Goal: Transaction & Acquisition: Purchase product/service

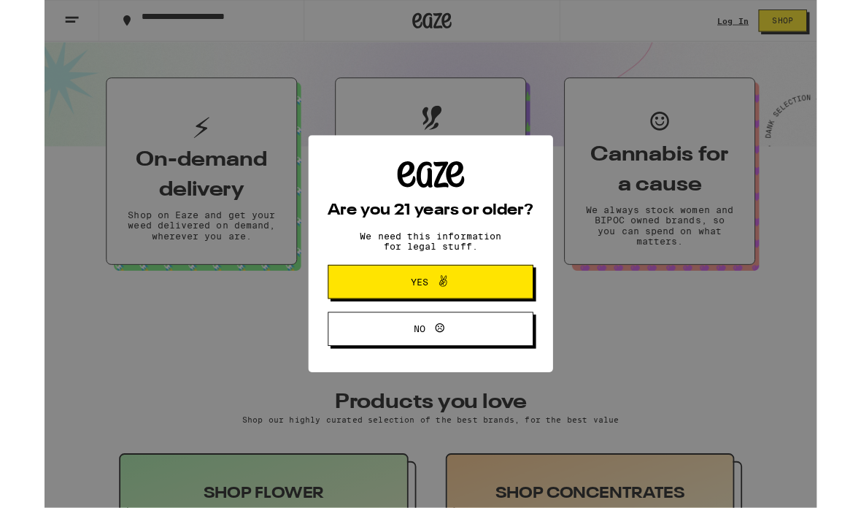
scroll to position [319, 0]
click at [357, 323] on button "Yes" at bounding box center [430, 314] width 229 height 38
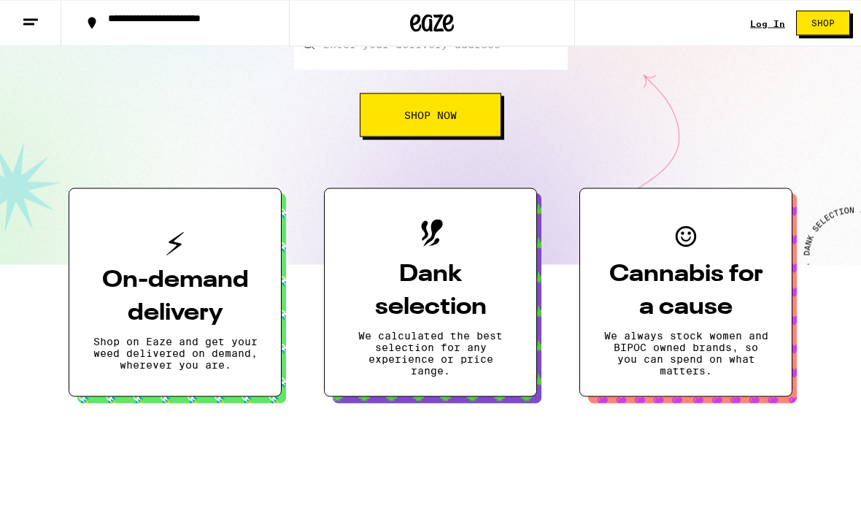
scroll to position [208, 0]
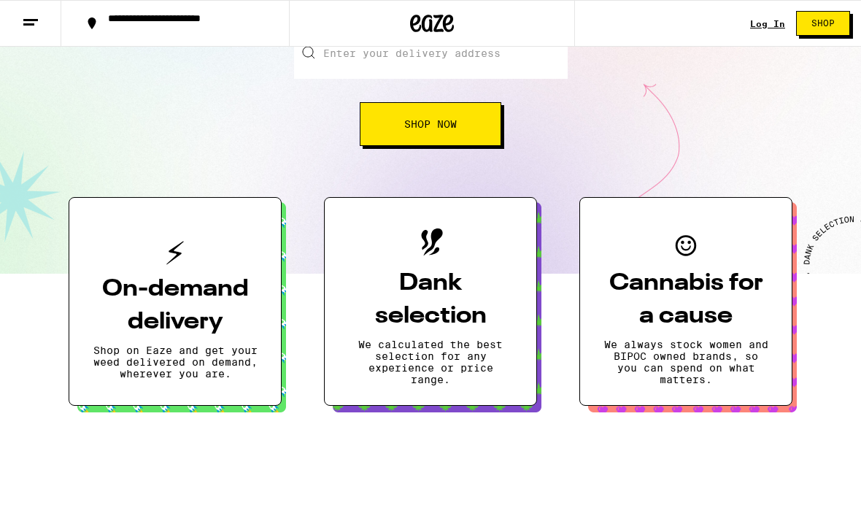
click at [101, 27] on div "**********" at bounding box center [184, 23] width 166 height 20
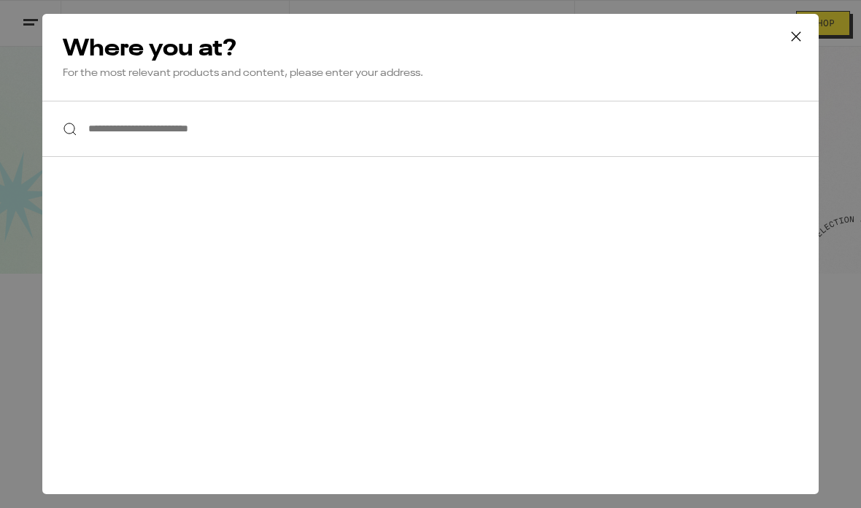
click at [120, 134] on input "**********" at bounding box center [430, 129] width 776 height 56
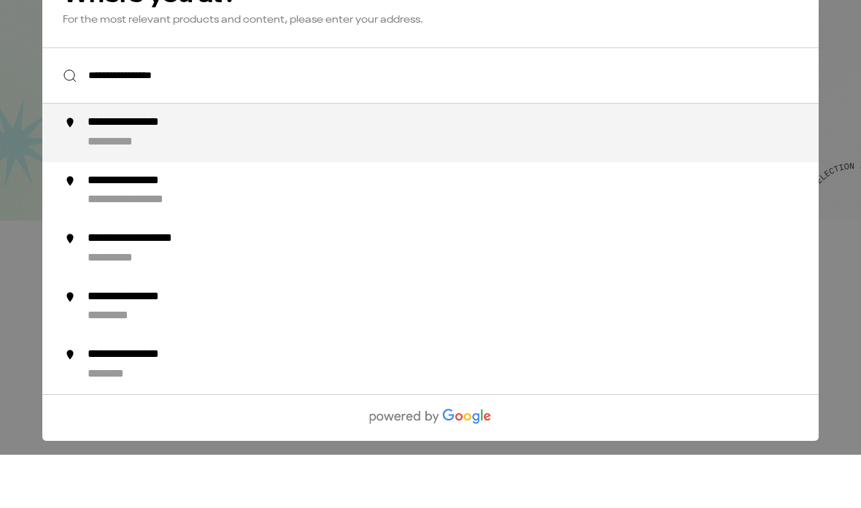
click at [98, 168] on div "**********" at bounding box center [148, 175] width 120 height 15
type input "**********"
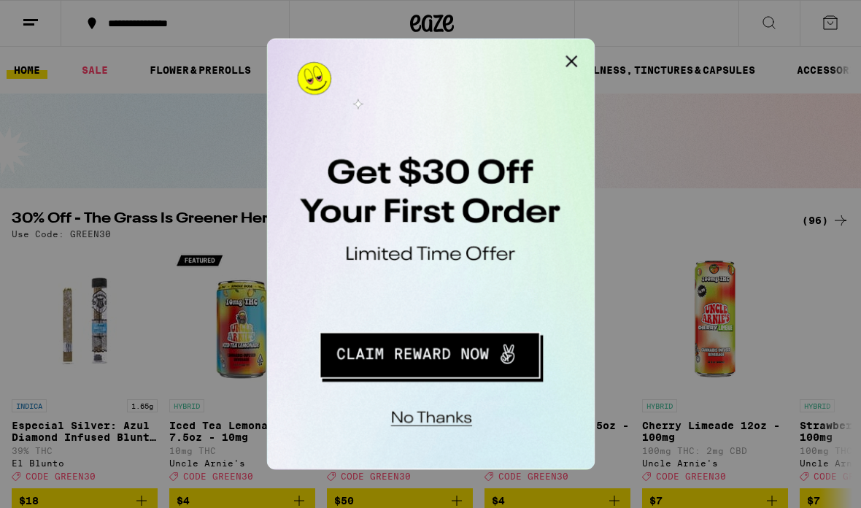
click at [326, 236] on button "Redirect to URL" at bounding box center [366, 232] width 181 height 37
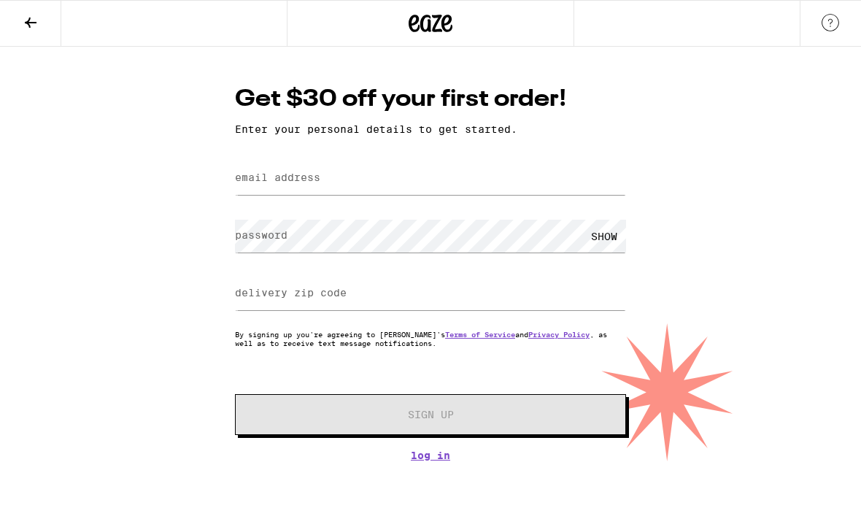
click at [275, 182] on label "email address" at bounding box center [277, 177] width 85 height 12
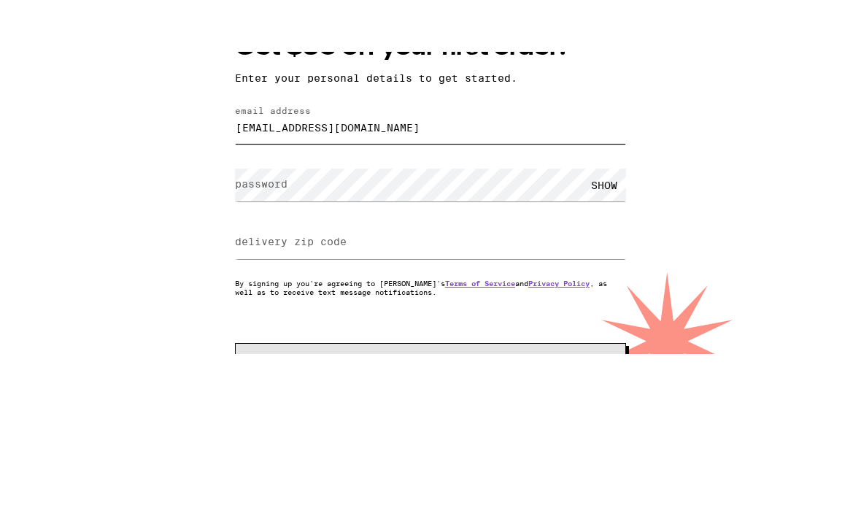
type input "bzmom3@yahoo.com"
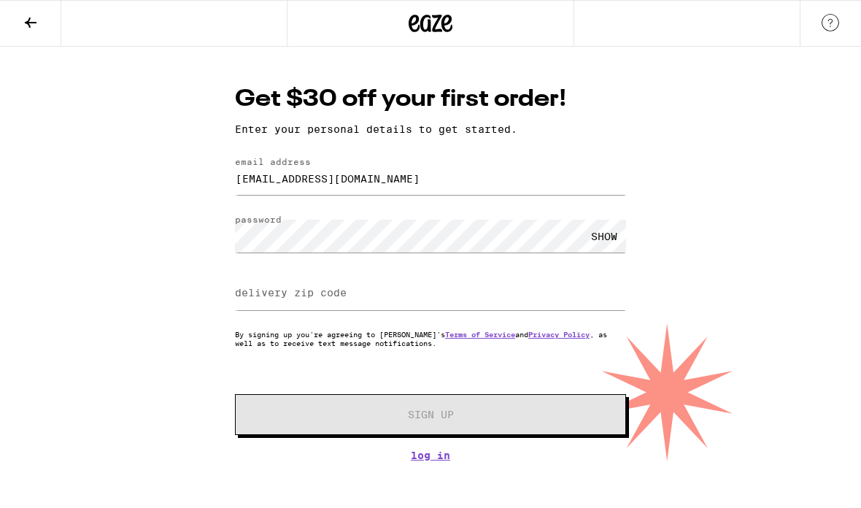
click at [248, 298] on label "delivery zip code" at bounding box center [291, 293] width 112 height 12
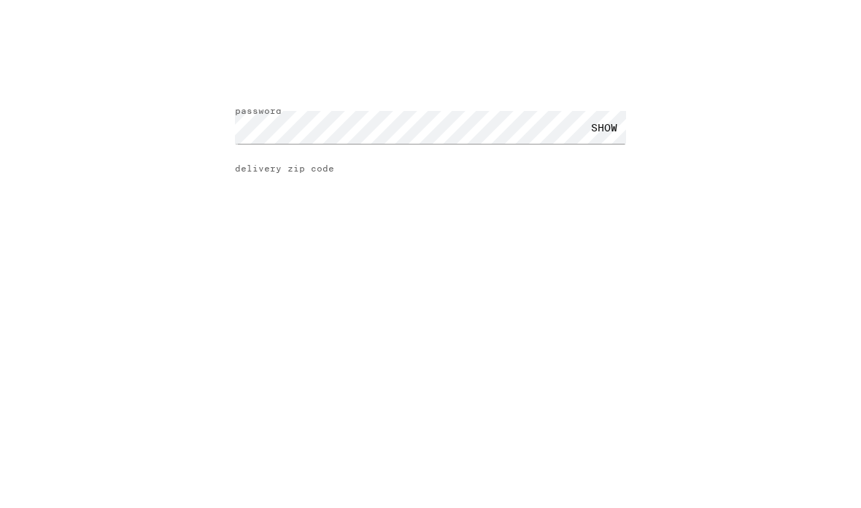
type input "0"
type input "95603"
click at [430, 394] on button "Sign Up" at bounding box center [430, 414] width 391 height 41
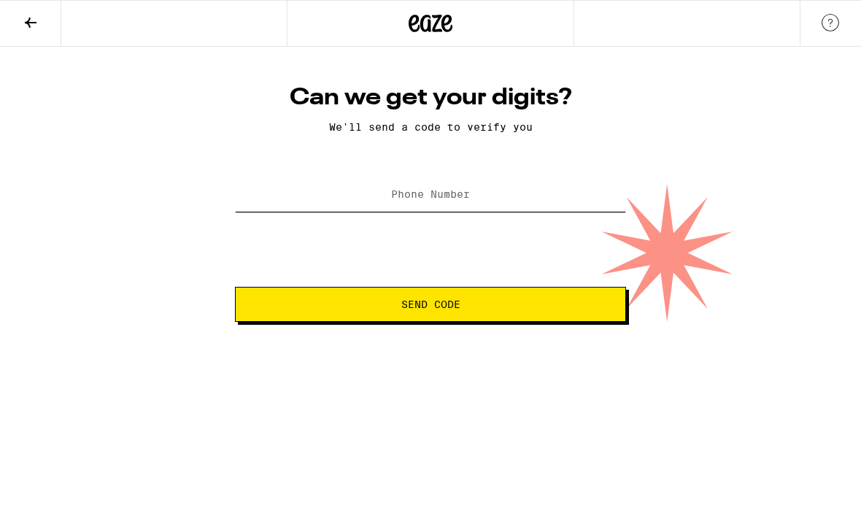
click at [308, 212] on input "Phone Number" at bounding box center [430, 195] width 391 height 33
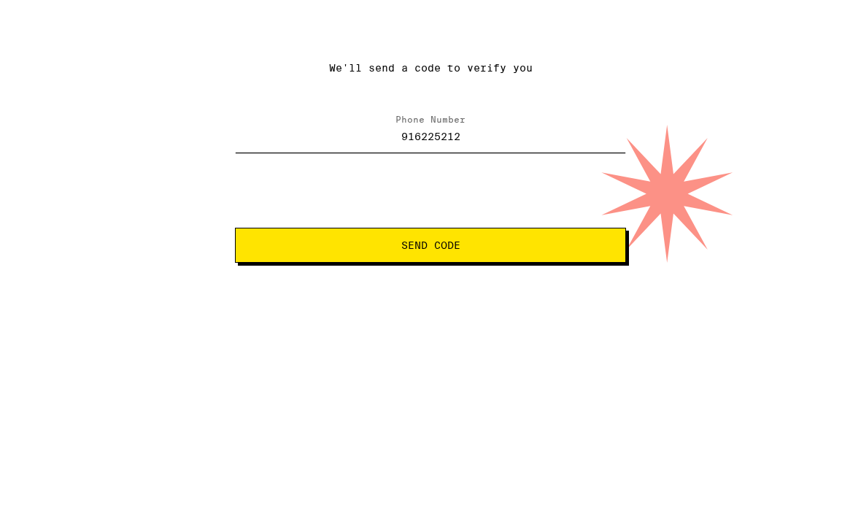
type input "(916) 225-2125"
click at [430, 287] on button "Send Code" at bounding box center [430, 304] width 391 height 35
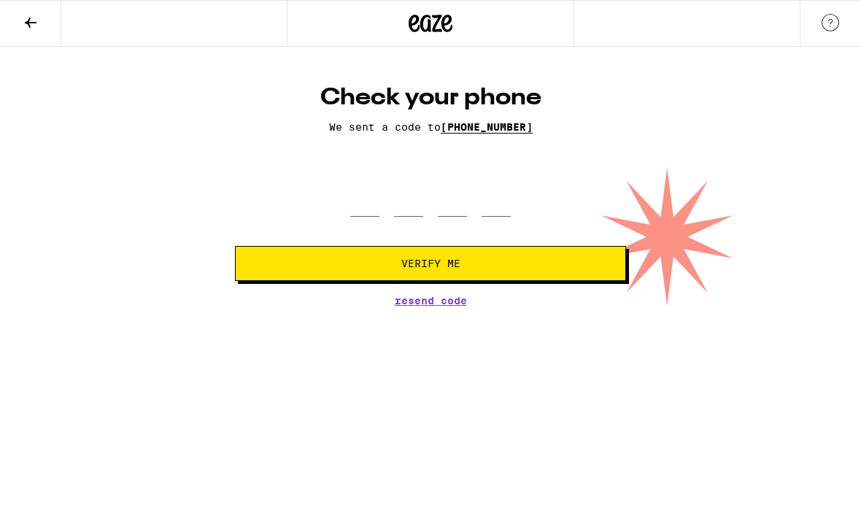
click at [443, 306] on span "Resend Code" at bounding box center [431, 300] width 72 height 10
click at [30, 4] on button at bounding box center [30, 24] width 61 height 46
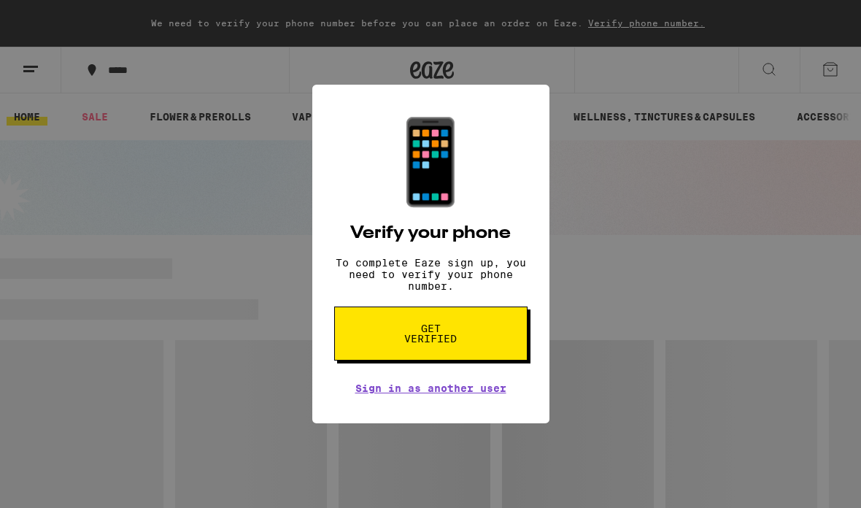
click at [680, 405] on div "📱 Verify your phone To complete Eaze sign up, you need to verify your phone num…" at bounding box center [430, 254] width 861 height 508
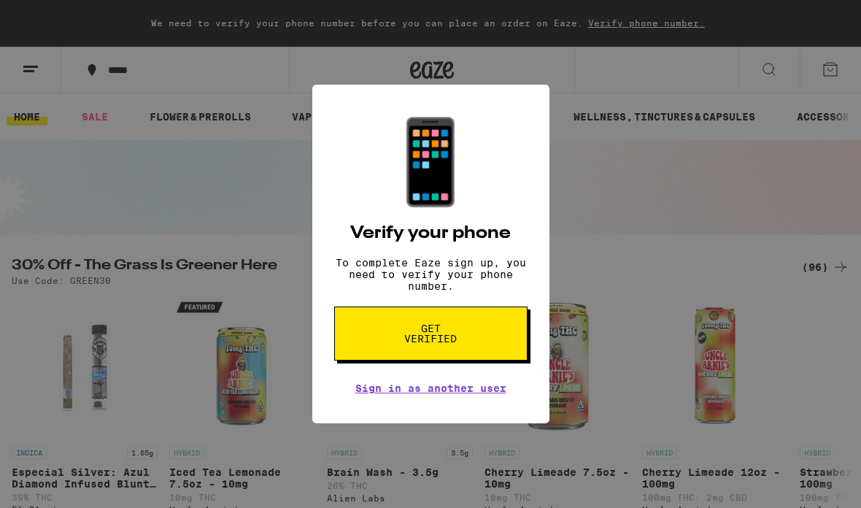
click at [362, 386] on div "Sign in as another user" at bounding box center [430, 384] width 151 height 19
click at [365, 394] on link "Sign in as another user" at bounding box center [430, 388] width 151 height 12
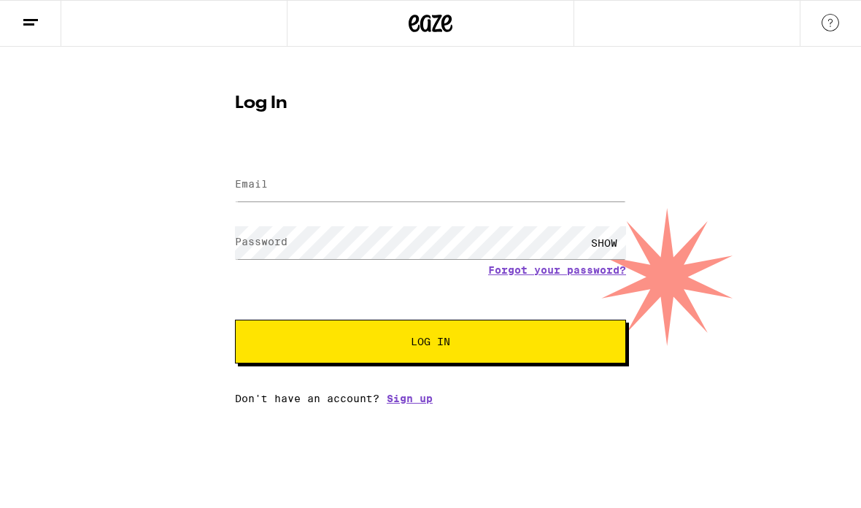
click at [267, 196] on input "Email" at bounding box center [430, 184] width 391 height 33
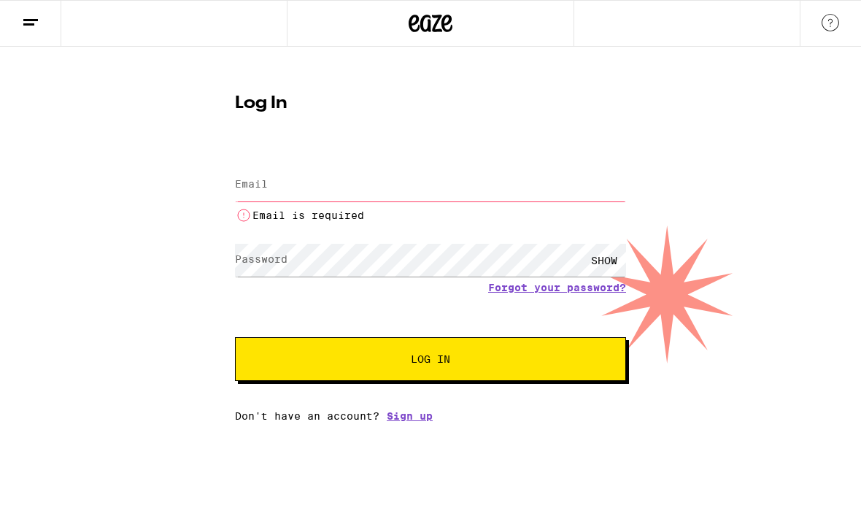
type input "[EMAIL_ADDRESS][DOMAIN_NAME]"
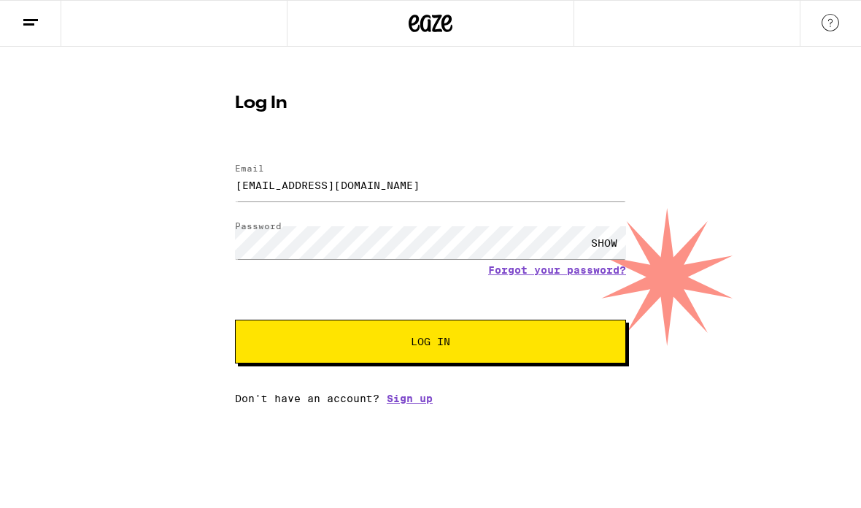
click at [283, 360] on button "Log In" at bounding box center [430, 341] width 391 height 44
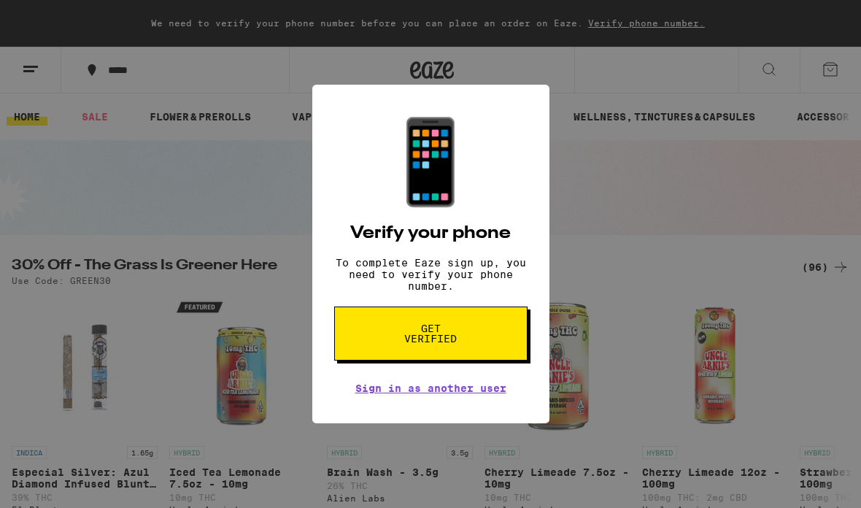
click at [449, 331] on span "Get verified" at bounding box center [430, 333] width 75 height 20
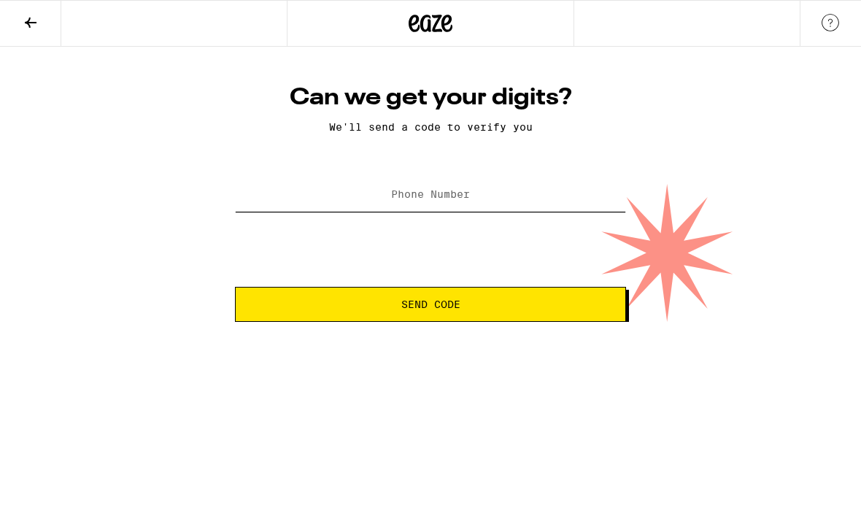
click at [524, 193] on input "Phone Number" at bounding box center [430, 195] width 391 height 33
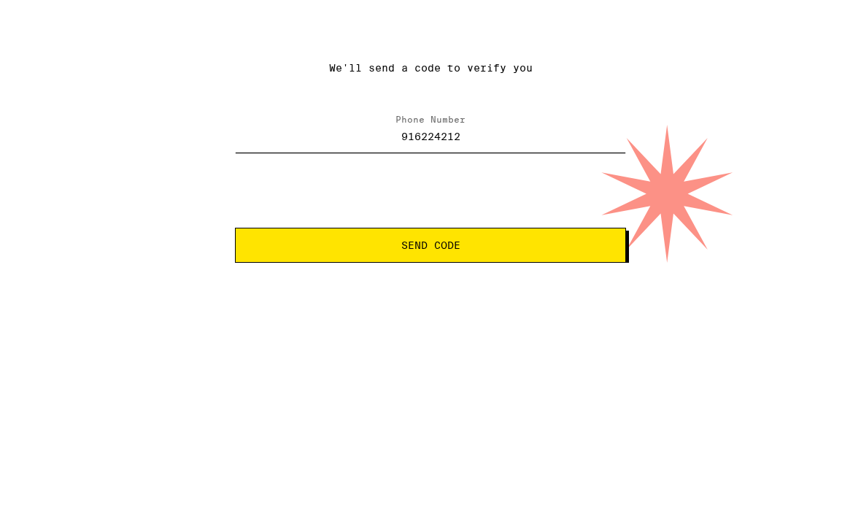
type input "[PHONE_NUMBER]"
click at [430, 287] on button "Send Code" at bounding box center [430, 304] width 391 height 35
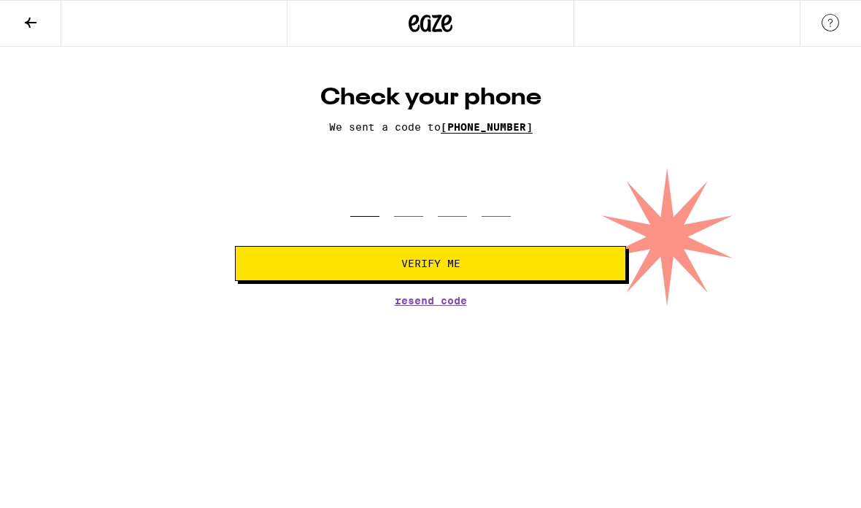
click at [360, 217] on input "tel" at bounding box center [364, 195] width 29 height 43
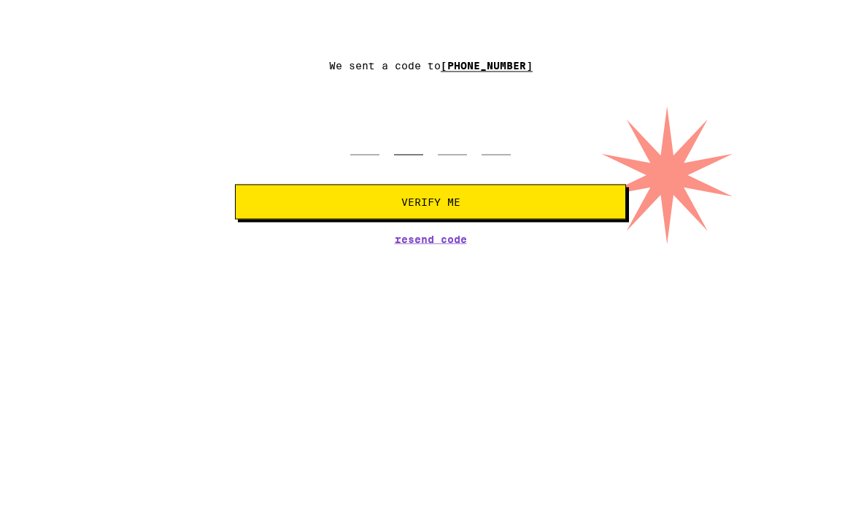
type input "6"
type input "9"
type input "6"
type input "9"
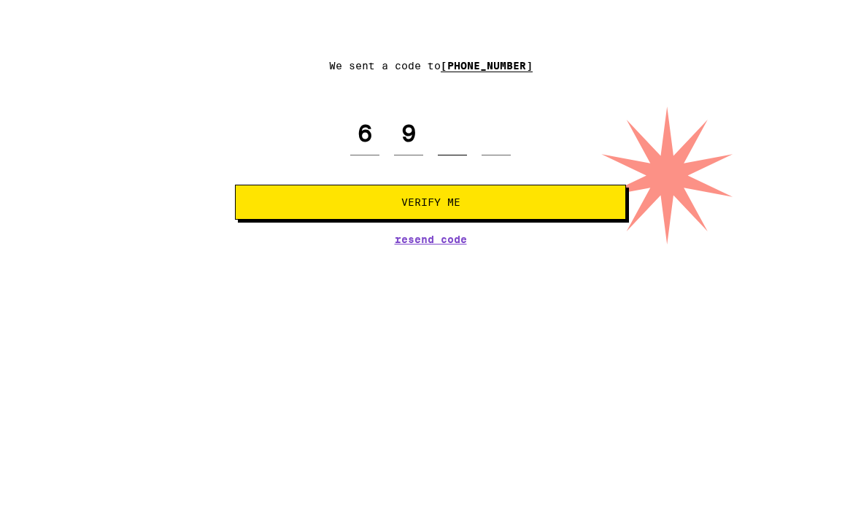
type input "9"
type input "6"
click at [381, 258] on span "Verify Me" at bounding box center [430, 263] width 366 height 10
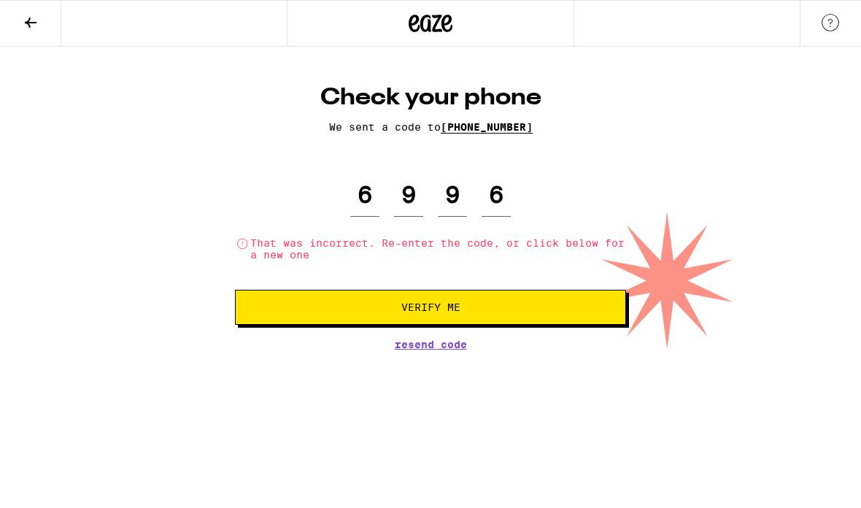
click at [532, 204] on div "6 9 9 6 That was incorrect. Re-enter the code, or click below for a new one" at bounding box center [430, 217] width 391 height 87
click at [510, 208] on input "6" at bounding box center [495, 195] width 29 height 43
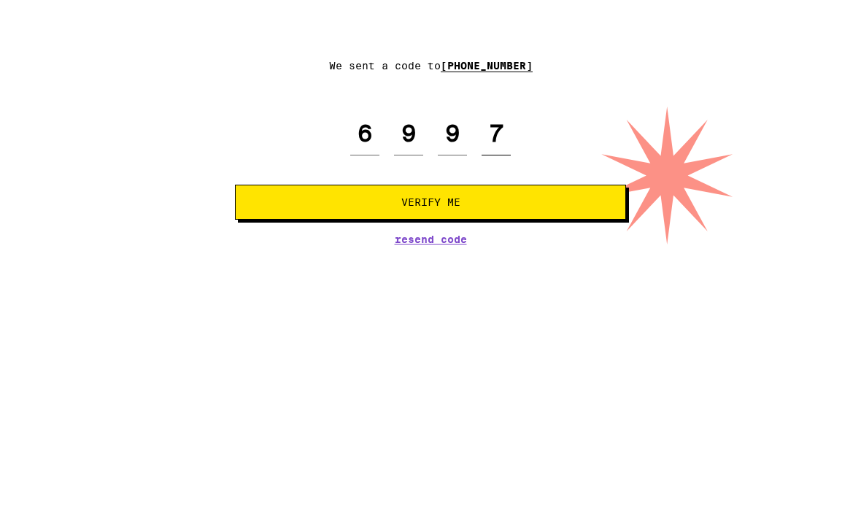
type input "7"
click at [499, 258] on span "Verify Me" at bounding box center [430, 263] width 366 height 10
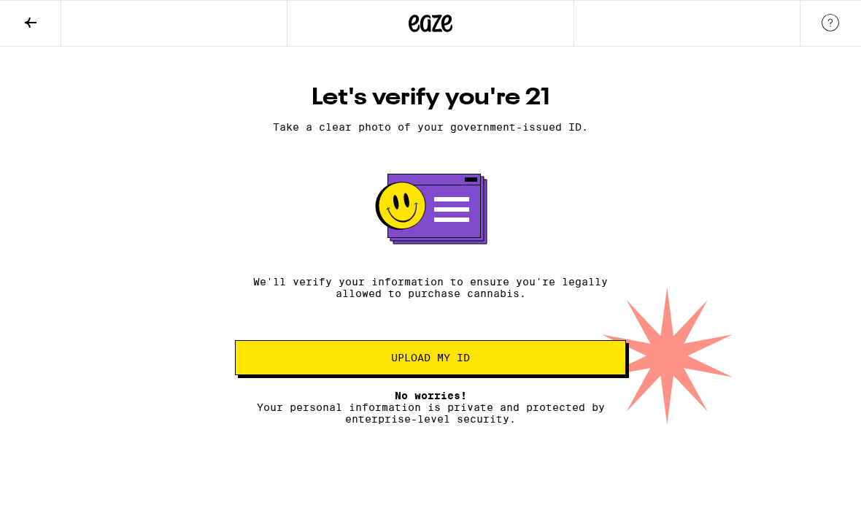
click at [303, 372] on button "Upload my ID" at bounding box center [430, 357] width 391 height 35
click at [43, 27] on button at bounding box center [30, 24] width 61 height 46
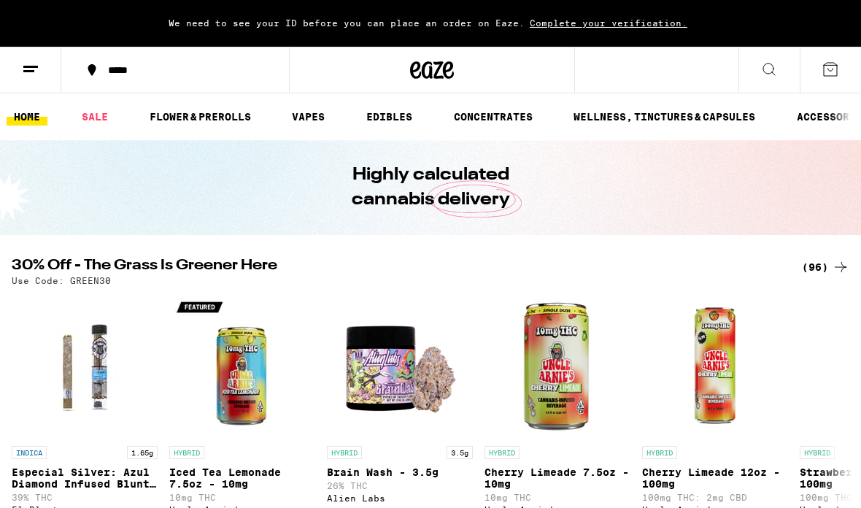
click at [120, 73] on div "*****" at bounding box center [184, 70] width 166 height 10
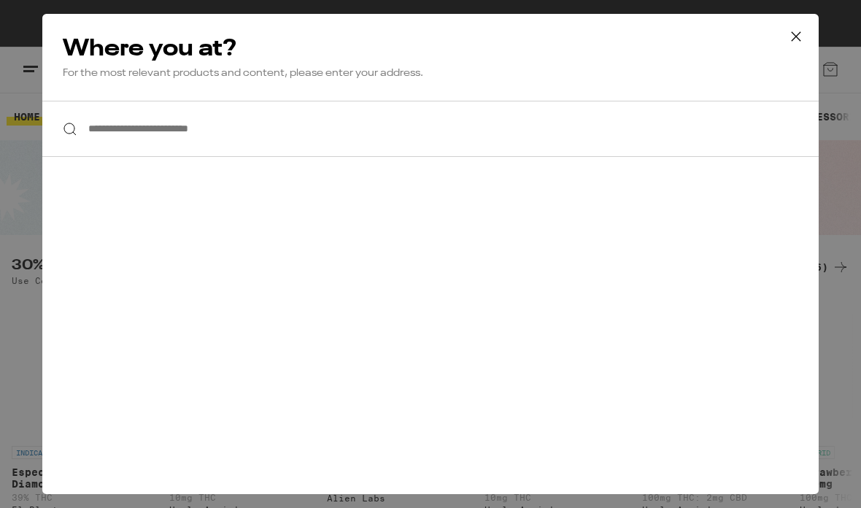
click at [122, 152] on input "**********" at bounding box center [430, 129] width 776 height 56
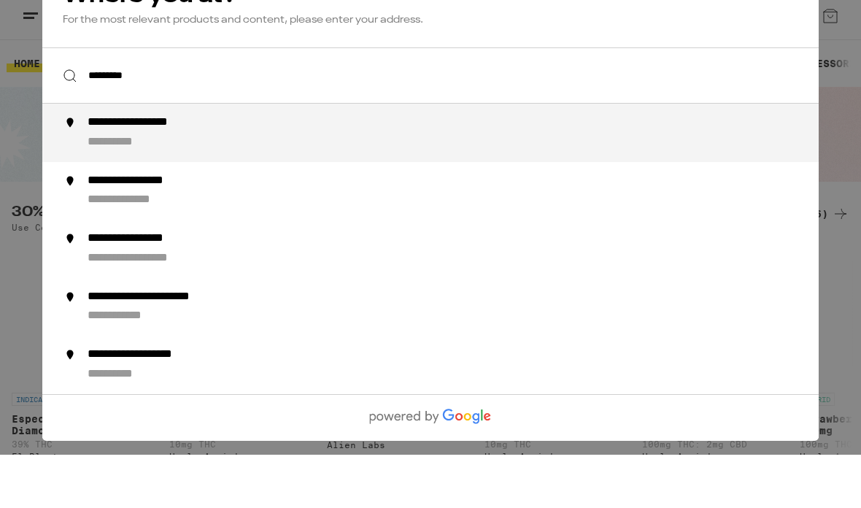
click at [98, 168] on div "**********" at bounding box center [156, 175] width 136 height 15
type input "**********"
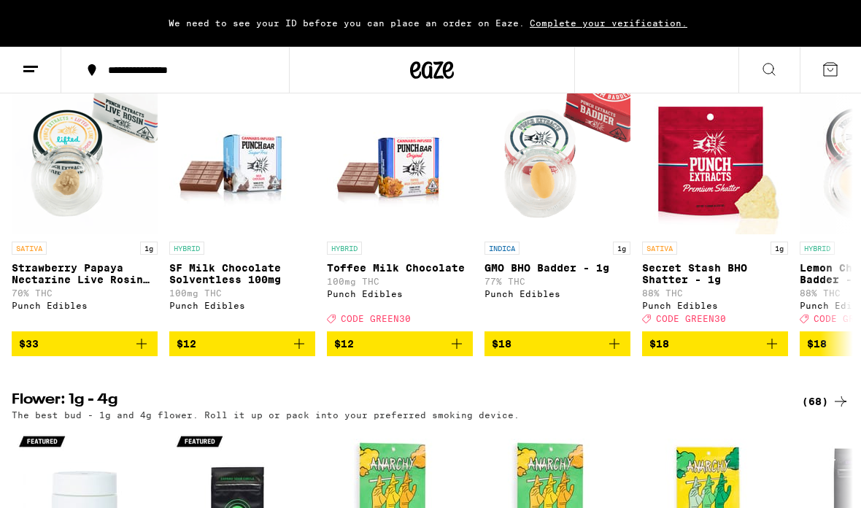
scroll to position [831, 0]
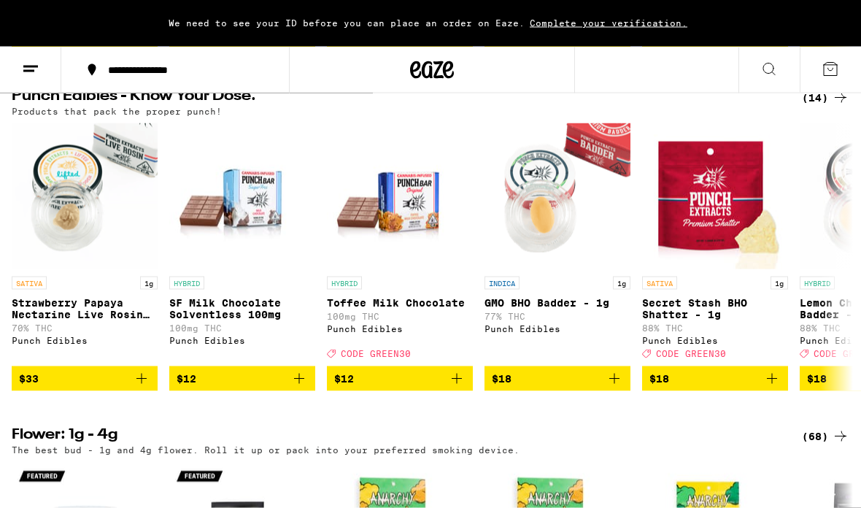
click at [5, 265] on div "SATIVA 1g Strawberry Papaya Nectarine Live Rosin Badder - 1g 70% THC Punch Edib…" at bounding box center [430, 256] width 861 height 267
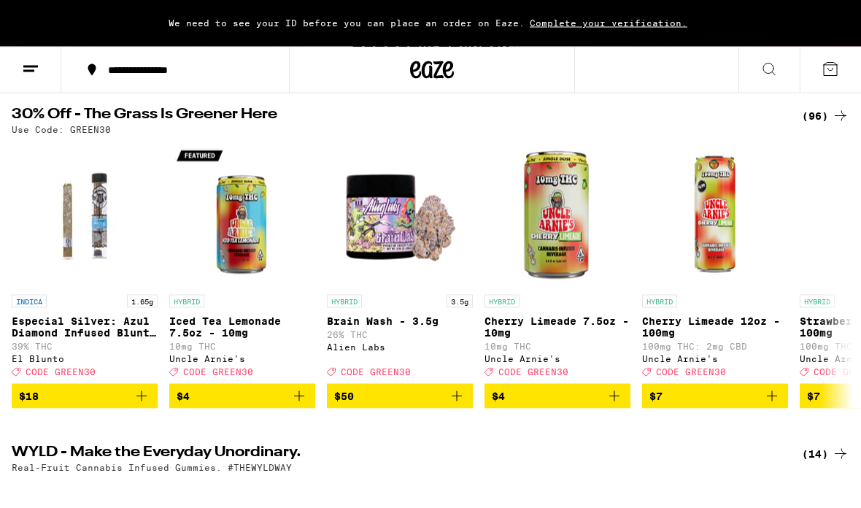
scroll to position [0, 0]
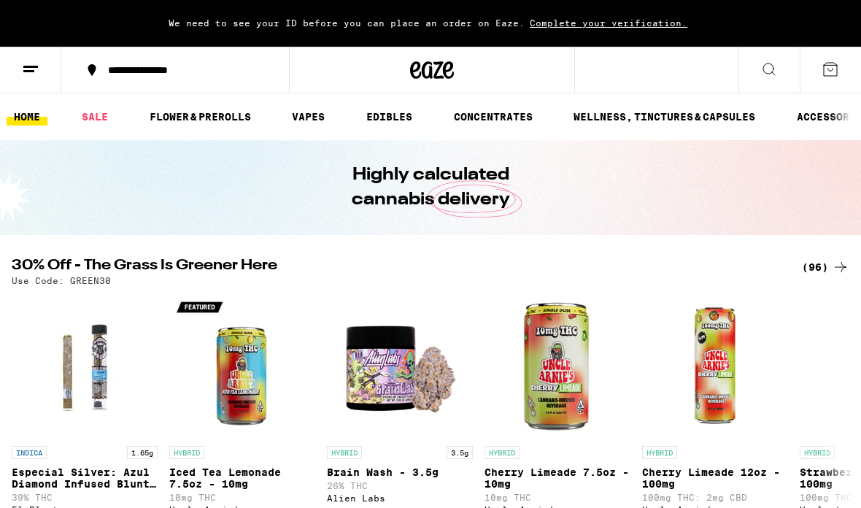
click at [96, 115] on link "SALE" at bounding box center [94, 117] width 41 height 18
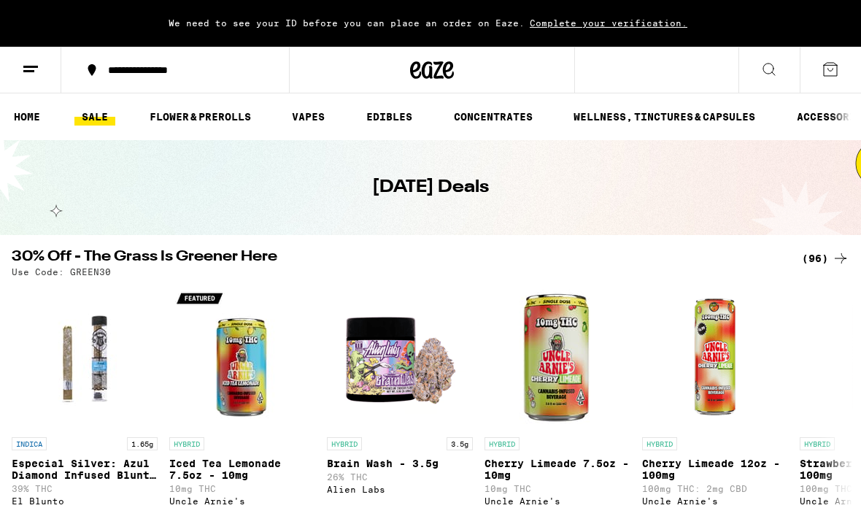
click at [19, 115] on link "HOME" at bounding box center [27, 117] width 41 height 18
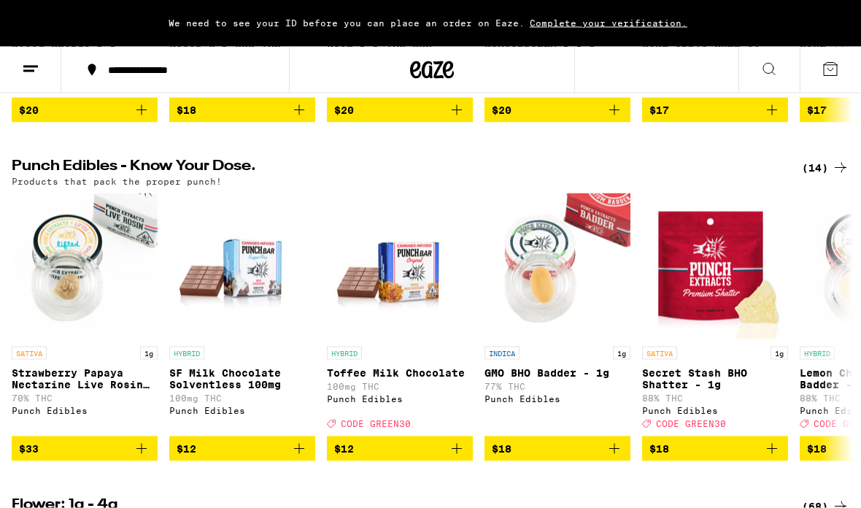
scroll to position [757, 0]
